Goal: Navigation & Orientation: Find specific page/section

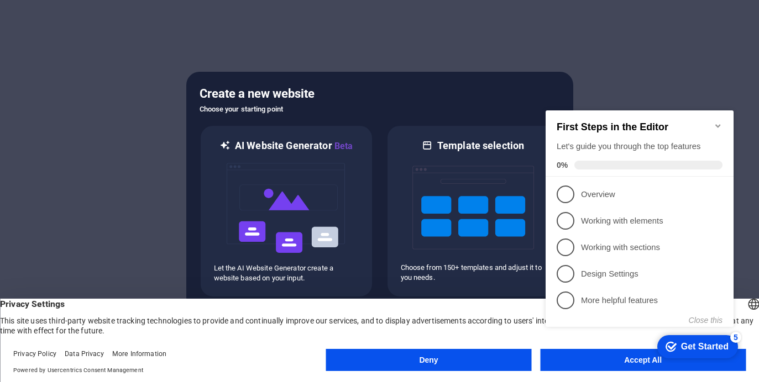
click div "checkmark Get Started 5 First Steps in the Editor Let's guide you through the t…"
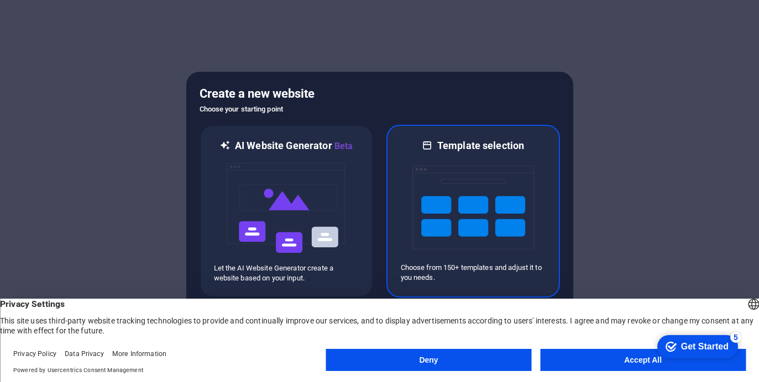
click at [431, 165] on img at bounding box center [473, 208] width 122 height 111
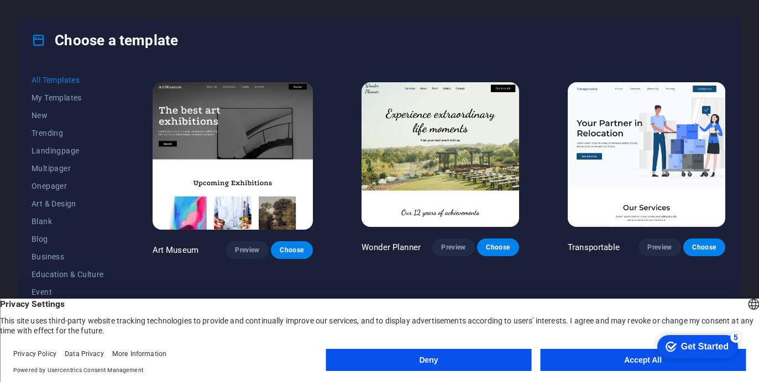
scroll to position [216, 0]
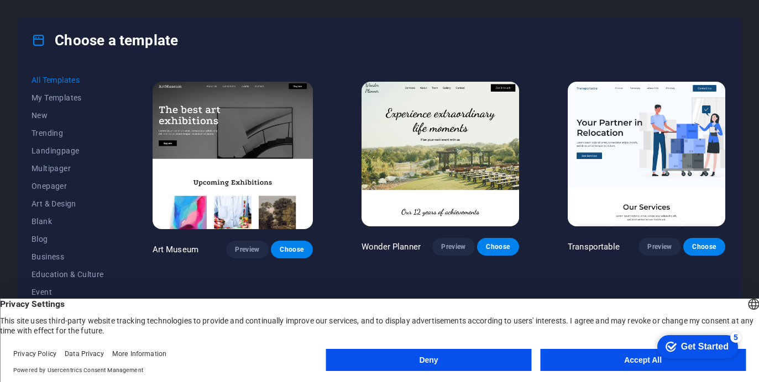
click at [567, 362] on button "Accept All" at bounding box center [643, 360] width 206 height 22
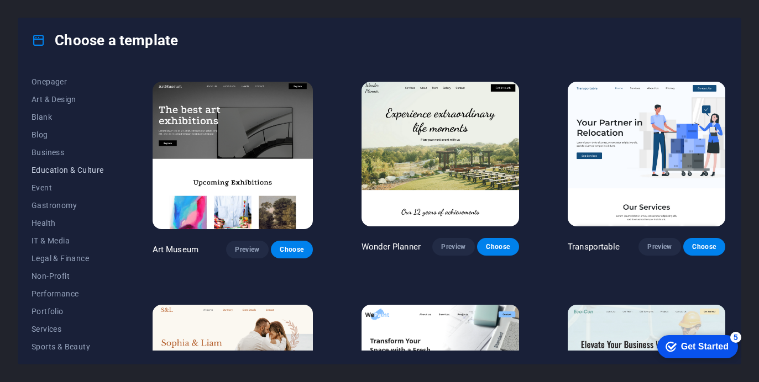
scroll to position [106, 0]
click at [58, 236] on span "IT & Media" at bounding box center [68, 239] width 72 height 9
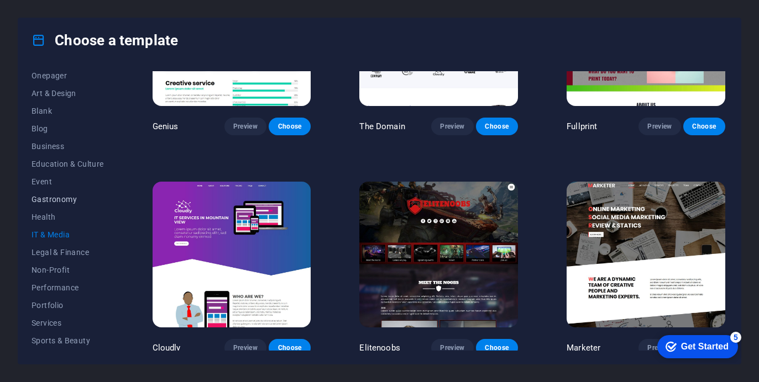
scroll to position [89, 0]
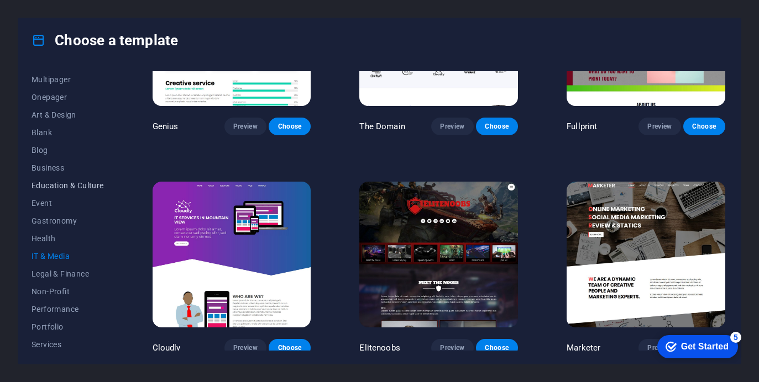
click at [71, 181] on span "Education & Culture" at bounding box center [68, 185] width 72 height 9
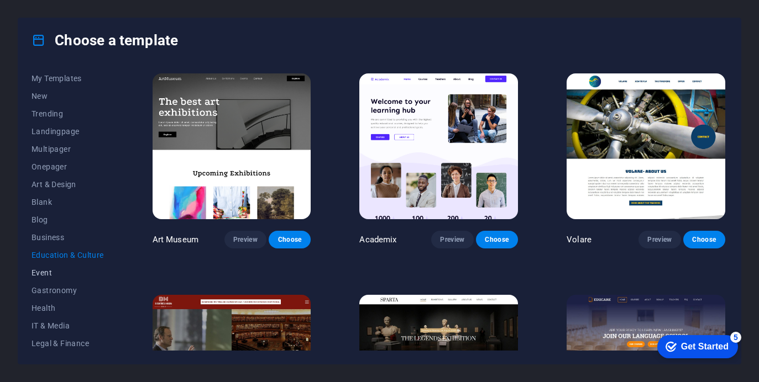
scroll to position [0, 0]
click at [64, 133] on span "Trending" at bounding box center [68, 133] width 72 height 9
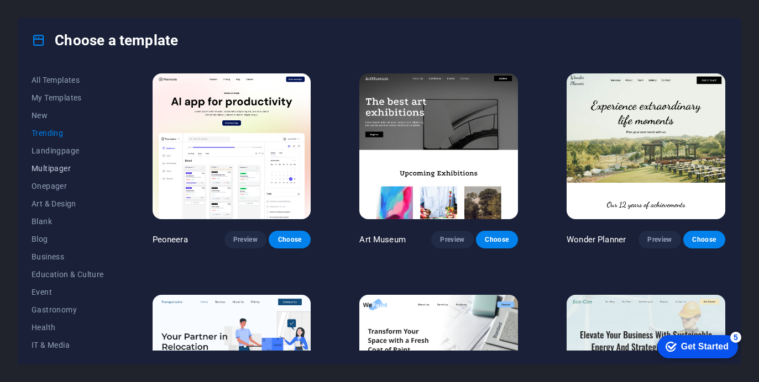
click at [58, 166] on span "Multipager" at bounding box center [68, 168] width 72 height 9
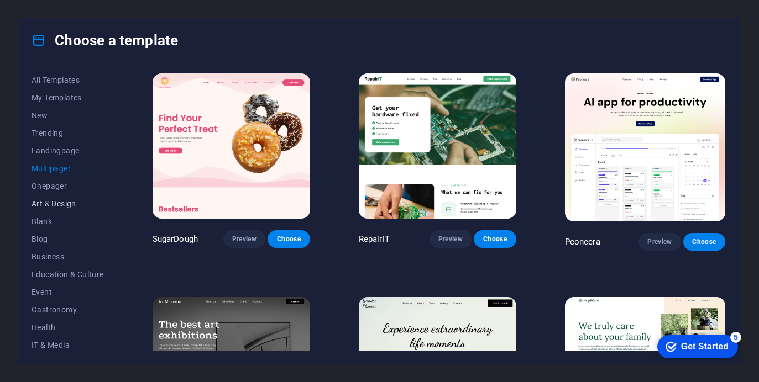
click at [59, 196] on button "Art & Design" at bounding box center [68, 204] width 72 height 18
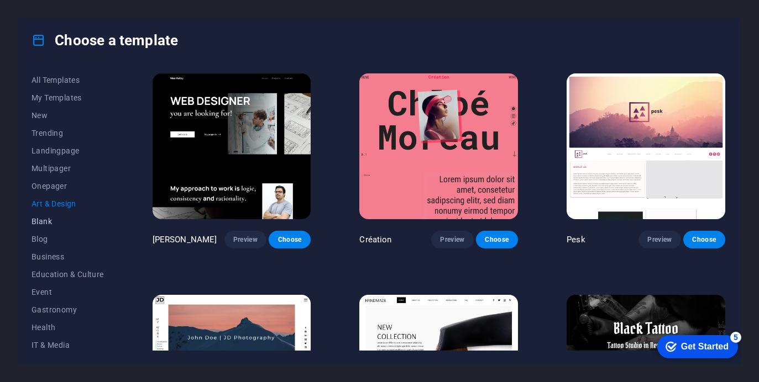
click at [57, 223] on span "Blank" at bounding box center [68, 221] width 72 height 9
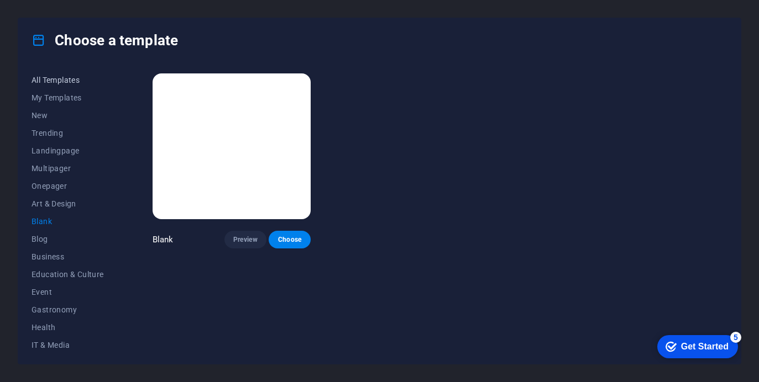
click at [61, 81] on span "All Templates" at bounding box center [68, 80] width 72 height 9
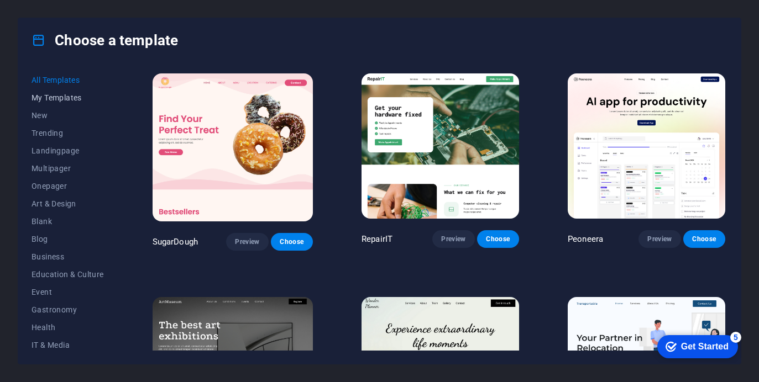
click at [61, 101] on span "My Templates" at bounding box center [68, 97] width 72 height 9
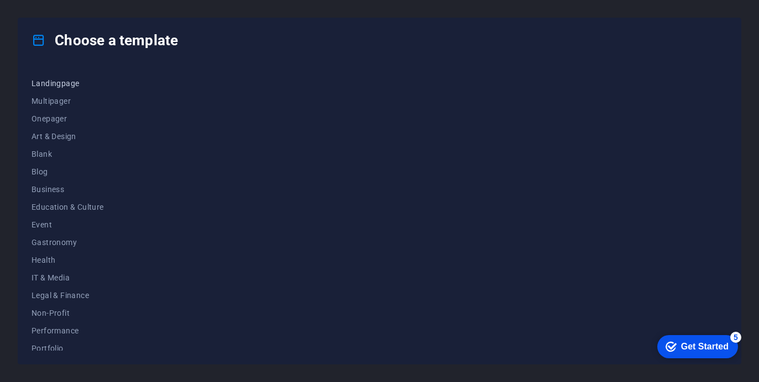
scroll to position [162, 0]
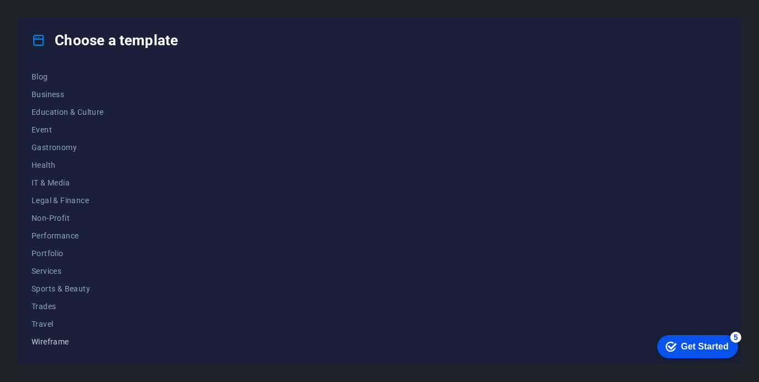
click at [44, 344] on span "Wireframe" at bounding box center [68, 342] width 72 height 9
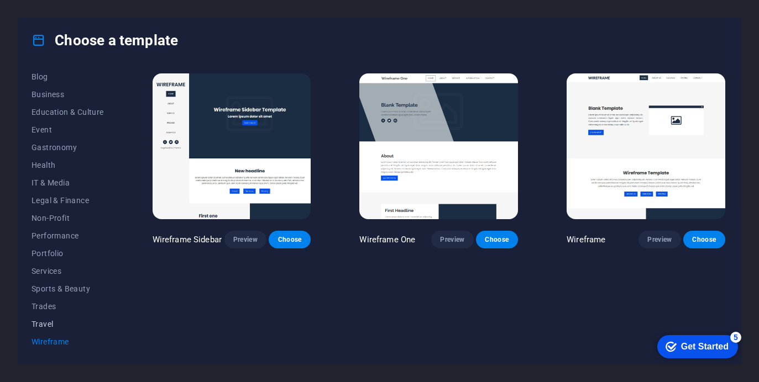
click at [46, 323] on span "Travel" at bounding box center [68, 324] width 72 height 9
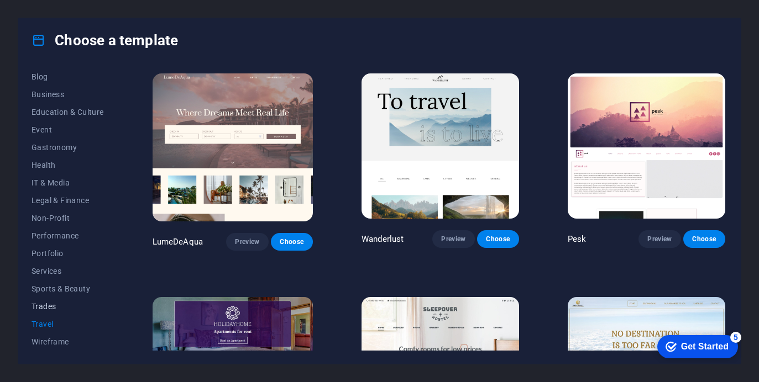
click at [48, 308] on span "Trades" at bounding box center [68, 306] width 72 height 9
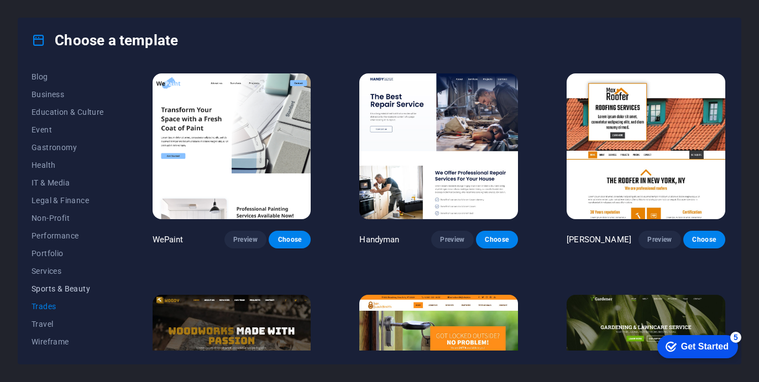
click at [50, 294] on button "Sports & Beauty" at bounding box center [68, 289] width 72 height 18
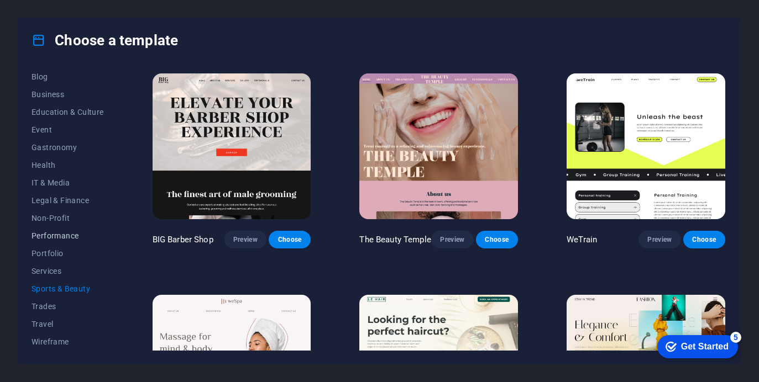
click at [49, 239] on span "Performance" at bounding box center [68, 236] width 72 height 9
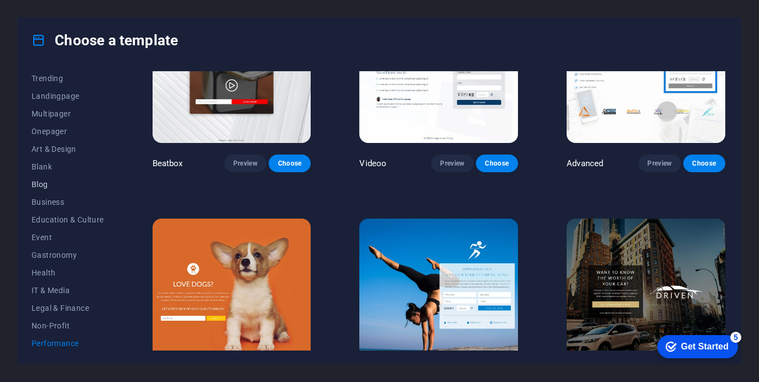
scroll to position [47, 0]
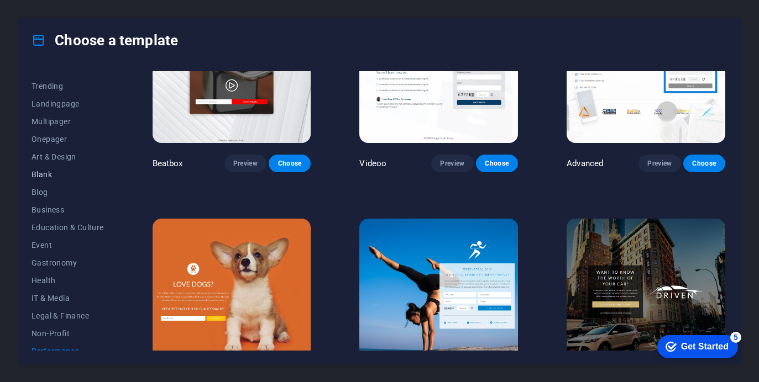
click at [70, 179] on button "Blank" at bounding box center [68, 175] width 72 height 18
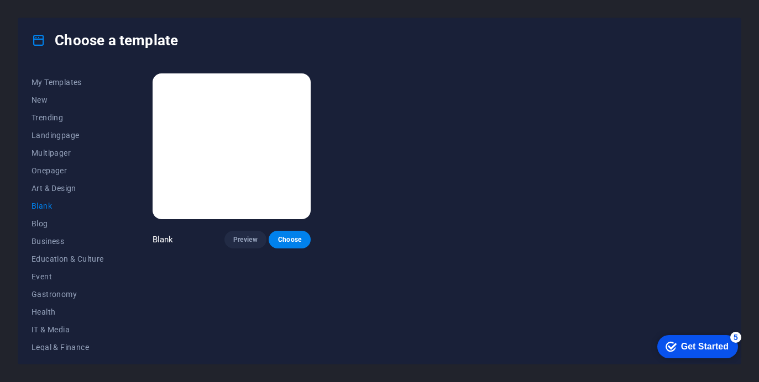
scroll to position [0, 0]
click at [68, 170] on span "Multipager" at bounding box center [68, 168] width 72 height 9
